Goal: Transaction & Acquisition: Purchase product/service

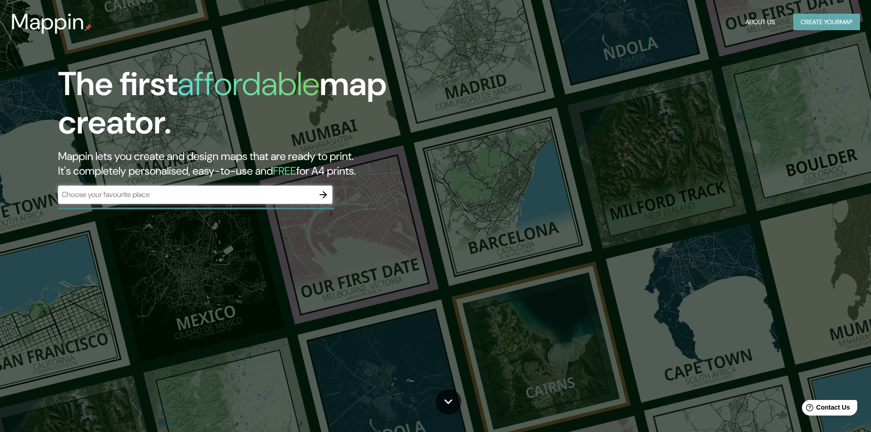
click at [808, 23] on button "Create your map" at bounding box center [827, 22] width 67 height 17
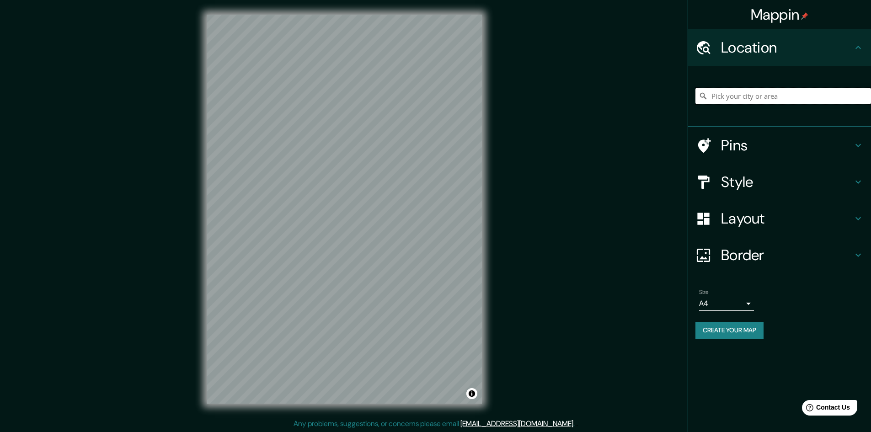
click at [757, 97] on input "Pick your city or area" at bounding box center [784, 96] width 176 height 16
click at [754, 95] on input "Elige tu ciudad o zona" at bounding box center [784, 96] width 176 height 16
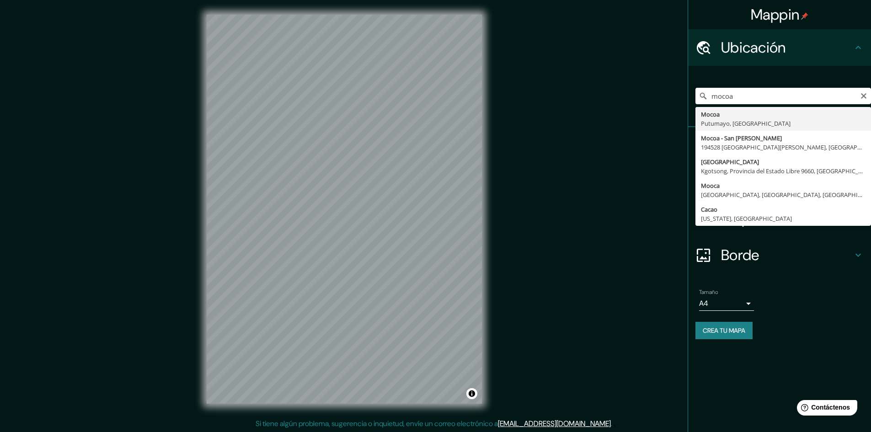
type input "Mocoa, [GEOGRAPHIC_DATA], [GEOGRAPHIC_DATA]"
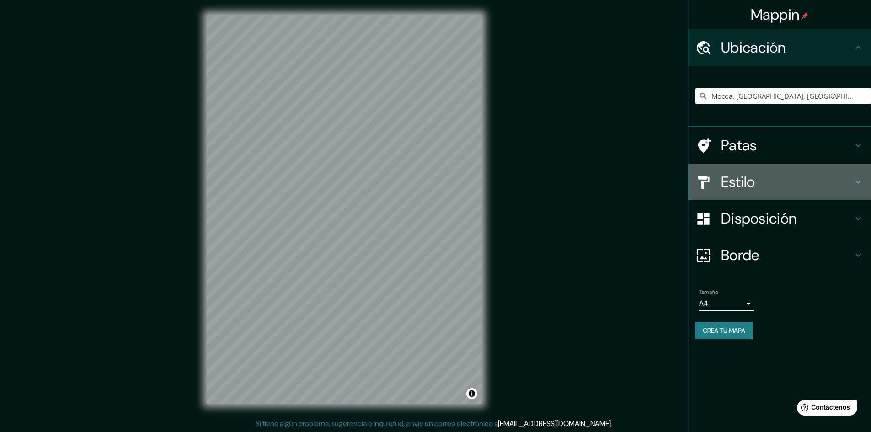
click at [863, 180] on icon at bounding box center [858, 182] width 11 height 11
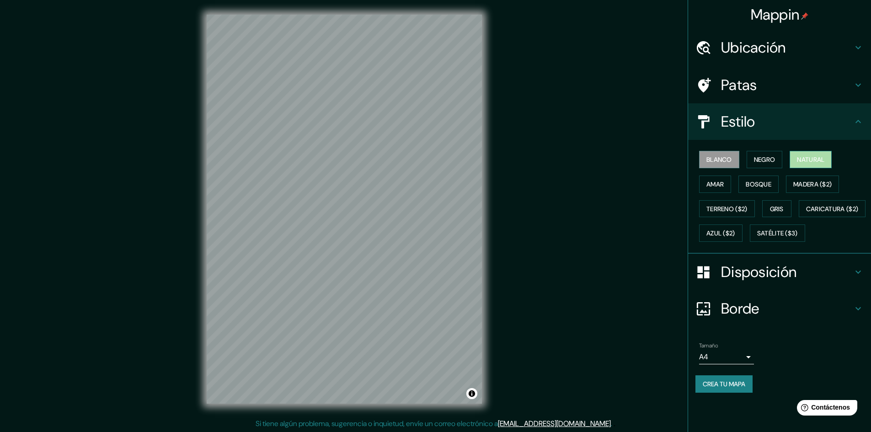
click at [805, 156] on font "Natural" at bounding box center [810, 160] width 27 height 8
click at [806, 213] on font "Caricatura ($2)" at bounding box center [832, 209] width 53 height 8
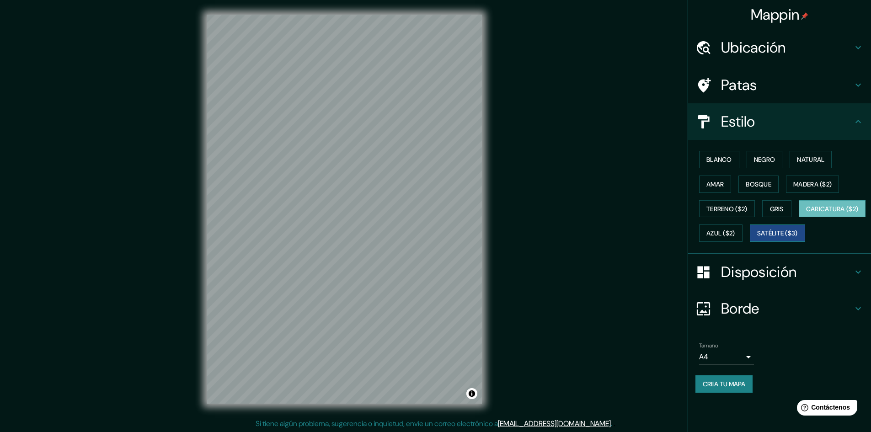
click at [758, 238] on font "Satélite ($3)" at bounding box center [778, 234] width 41 height 8
click at [736, 230] on font "Azul ($2)" at bounding box center [721, 234] width 29 height 8
click at [806, 215] on font "Caricatura ($2)" at bounding box center [832, 209] width 53 height 12
click at [738, 205] on font "Terreno ($2)" at bounding box center [727, 209] width 41 height 8
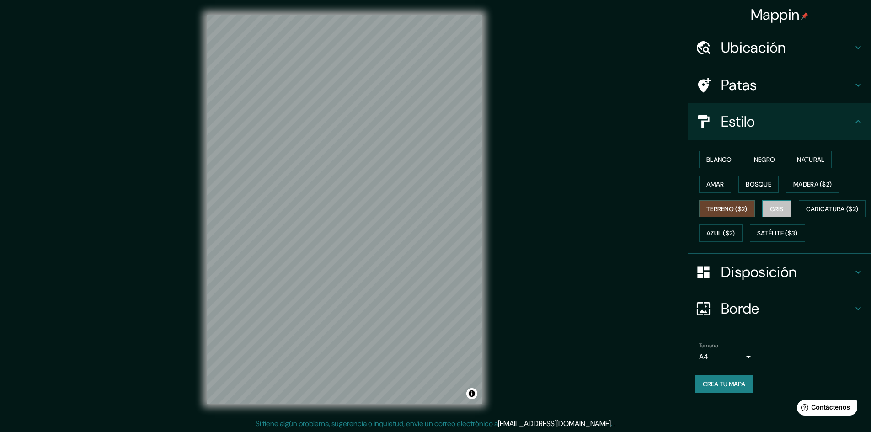
click at [773, 207] on font "Gris" at bounding box center [777, 209] width 14 height 8
click at [817, 183] on font "Madera ($2)" at bounding box center [813, 184] width 38 height 8
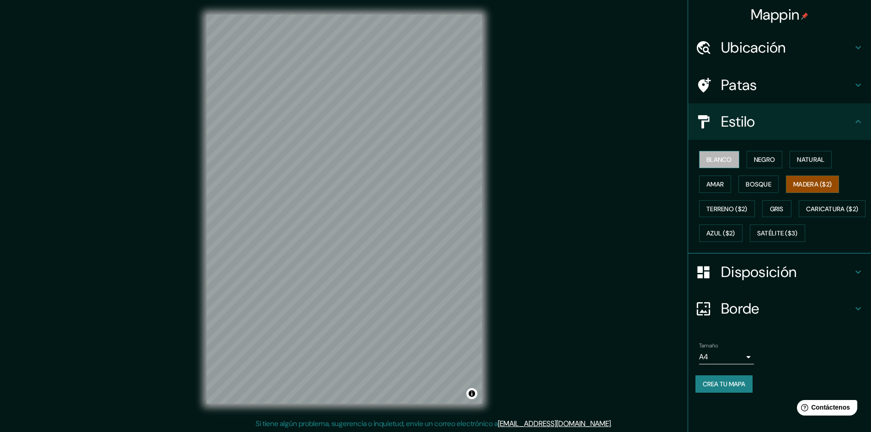
click at [726, 161] on font "Blanco" at bounding box center [720, 160] width 26 height 8
click at [769, 153] on button "Negro" at bounding box center [765, 159] width 36 height 17
click at [804, 157] on font "Natural" at bounding box center [810, 160] width 27 height 8
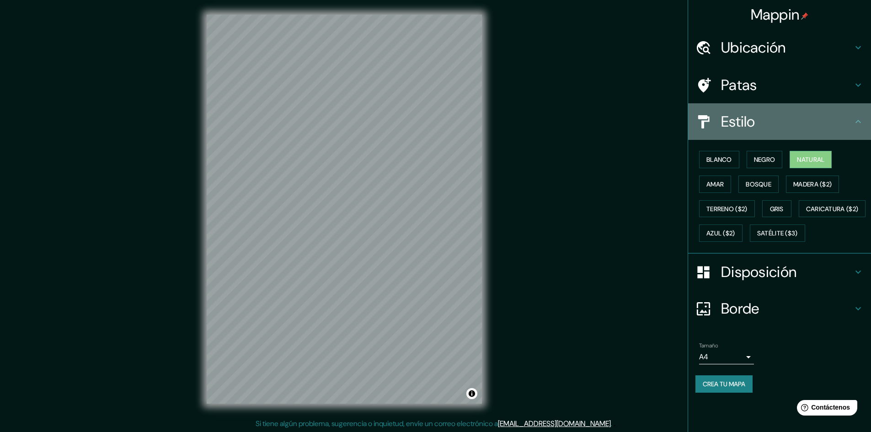
click at [861, 123] on icon at bounding box center [858, 121] width 11 height 11
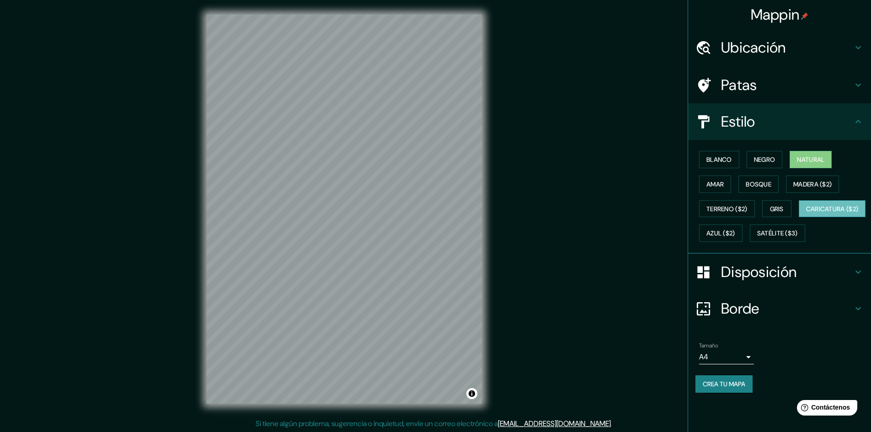
click at [806, 213] on font "Caricatura ($2)" at bounding box center [832, 209] width 53 height 8
